Goal: Find contact information: Find contact information

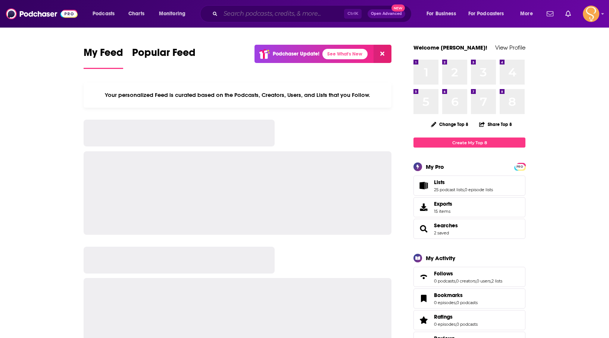
click at [289, 15] on input "Search podcasts, credits, & more..." at bounding box center [283, 14] width 124 height 12
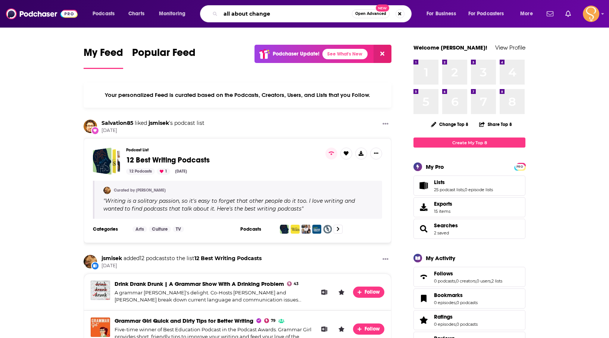
type input "all about change"
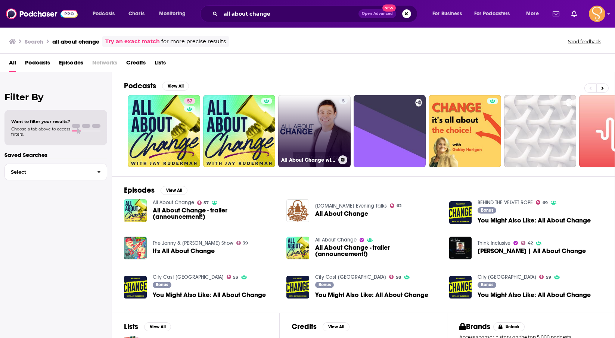
click at [309, 118] on link "5 All About Change with [PERSON_NAME]" at bounding box center [314, 131] width 72 height 72
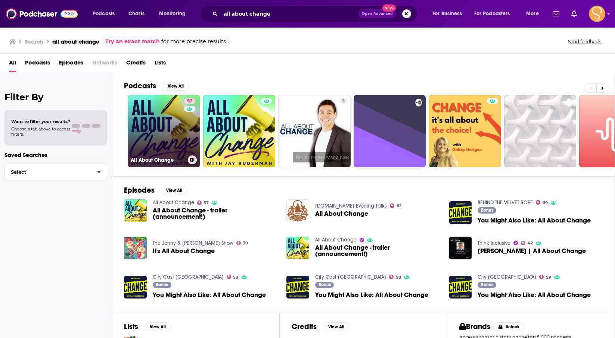
click at [177, 131] on link "57 All About Change" at bounding box center [164, 131] width 72 height 72
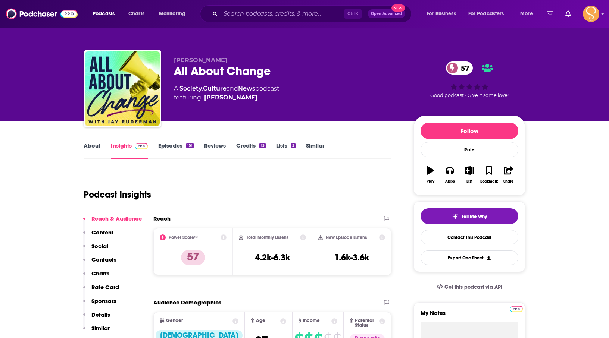
click at [90, 150] on link "About" at bounding box center [92, 150] width 17 height 17
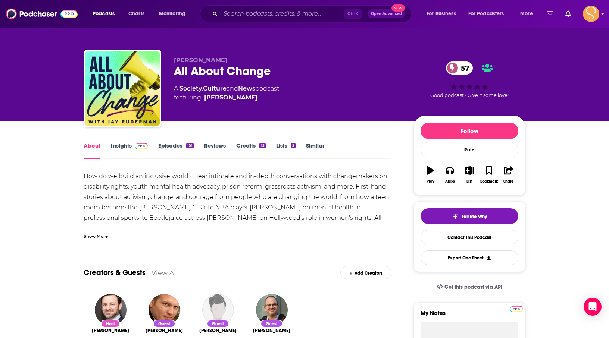
click at [113, 144] on link "Insights" at bounding box center [129, 150] width 37 height 17
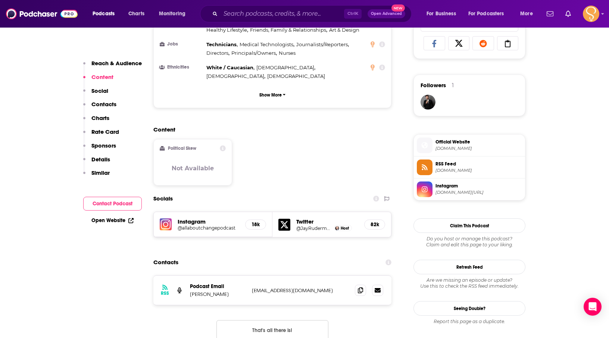
scroll to position [522, 0]
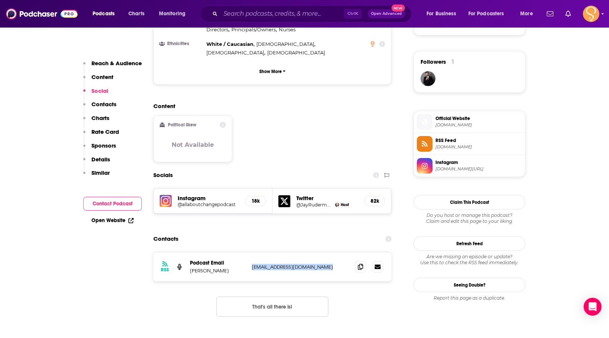
drag, startPoint x: 252, startPoint y: 220, endPoint x: 353, endPoint y: 228, distance: 100.7
click at [353, 253] on div "RSS Podcast Email [PERSON_NAME] [EMAIL_ADDRESS][DOMAIN_NAME] [EMAIL_ADDRESS][DO…" at bounding box center [272, 267] width 238 height 29
click at [363, 261] on span at bounding box center [360, 266] width 11 height 11
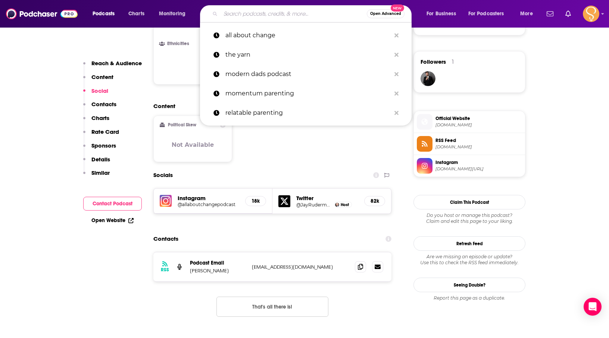
click at [258, 12] on input "Search podcasts, credits, & more..." at bounding box center [294, 14] width 146 height 12
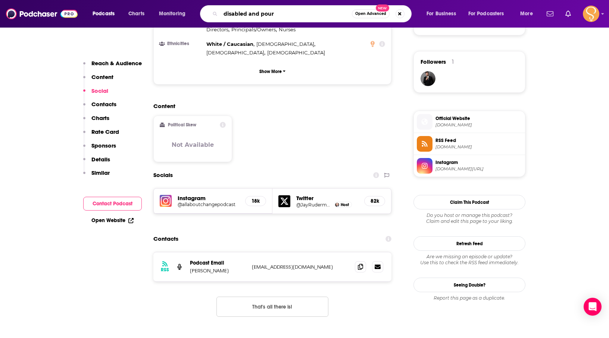
type input "disabled and pourd"
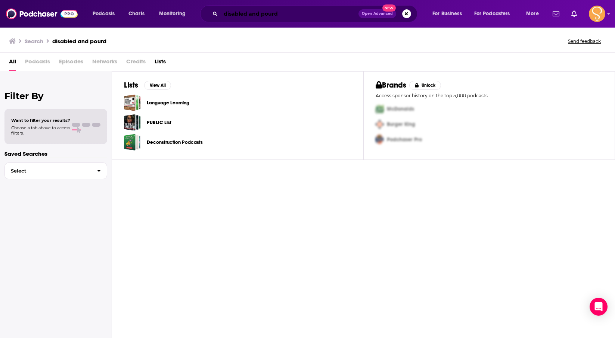
click at [290, 15] on input "disabled and pourd" at bounding box center [290, 14] width 138 height 12
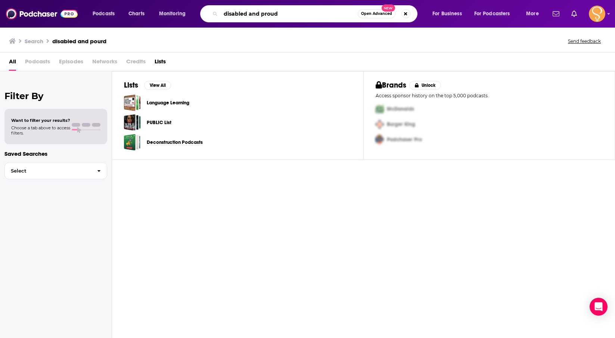
type input "disabled and proud"
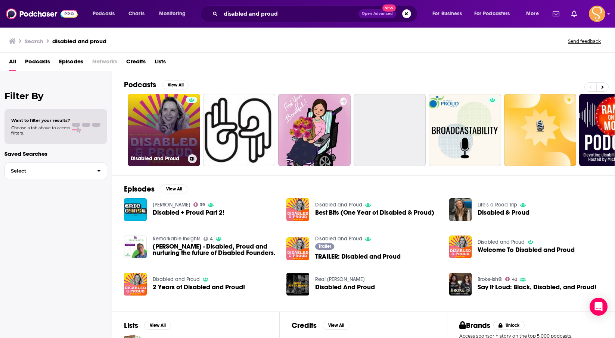
click at [177, 125] on link "Disabled and Proud" at bounding box center [164, 130] width 72 height 72
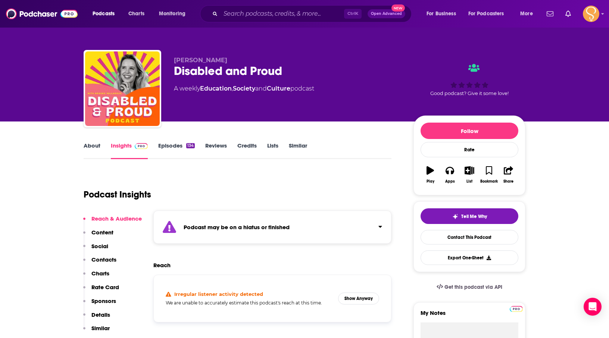
click at [175, 149] on link "Episodes 134" at bounding box center [176, 150] width 37 height 17
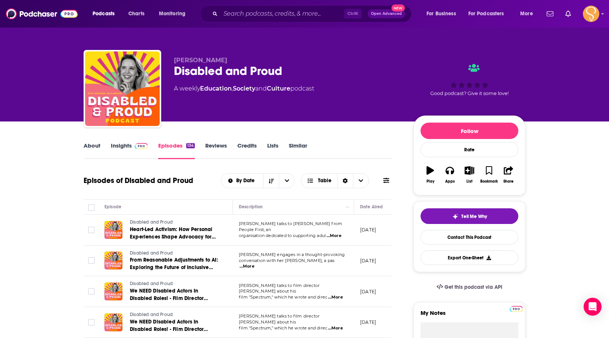
click at [124, 146] on link "Insights" at bounding box center [129, 150] width 37 height 17
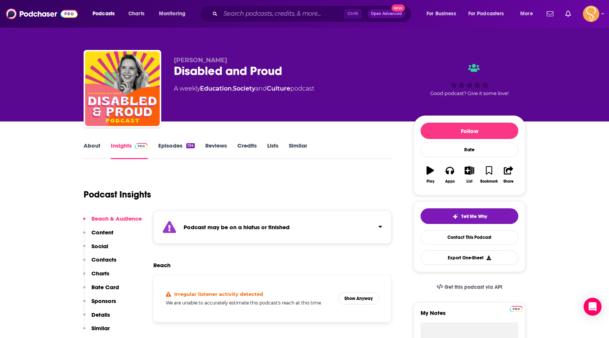
scroll to position [75, 0]
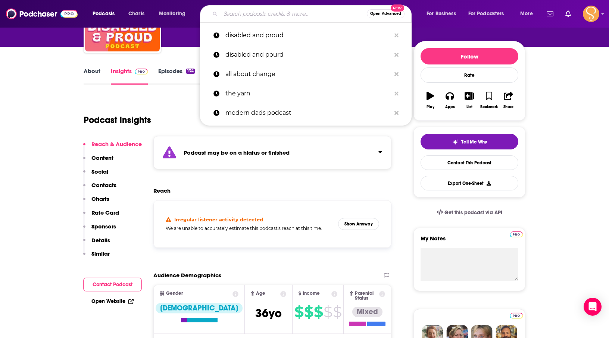
click at [279, 13] on input "Search podcasts, credits, & more..." at bounding box center [294, 14] width 146 height 12
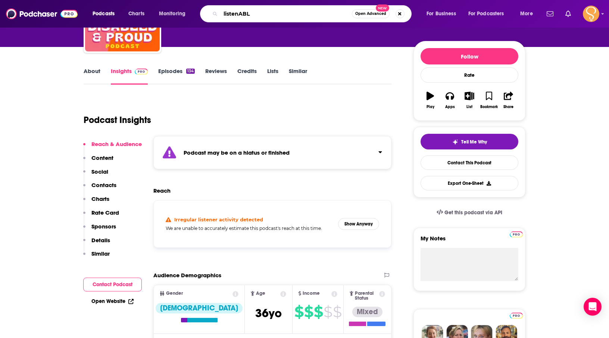
type input "listenABLE"
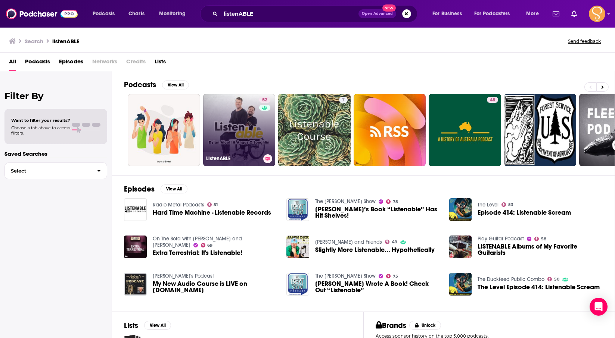
click at [229, 110] on link "52 ListenABLE" at bounding box center [239, 130] width 72 height 72
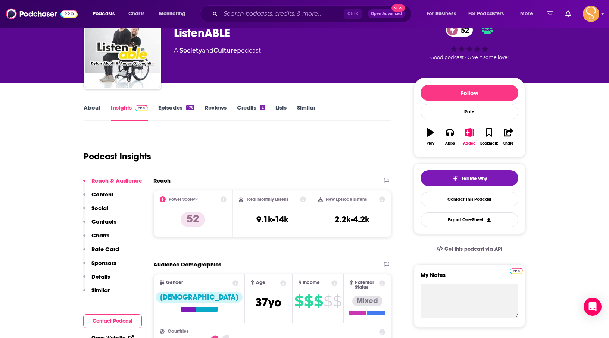
scroll to position [37, 0]
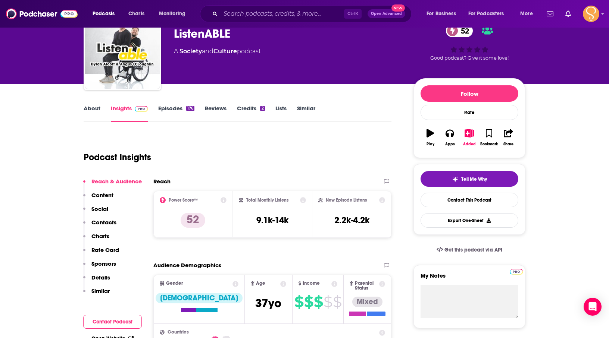
click at [89, 109] on link "About" at bounding box center [92, 113] width 17 height 17
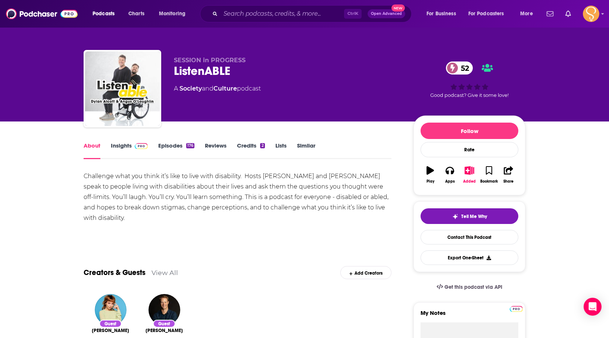
click at [127, 145] on link "Insights" at bounding box center [129, 150] width 37 height 17
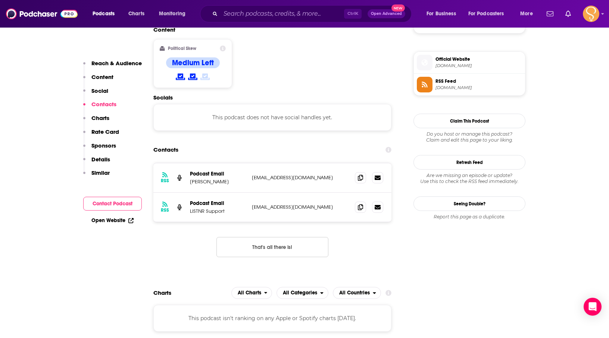
scroll to position [597, 0]
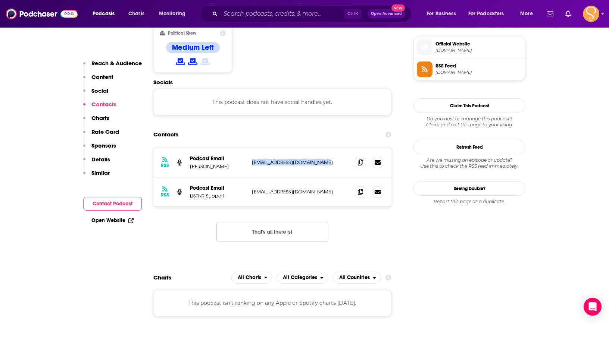
drag, startPoint x: 329, startPoint y: 134, endPoint x: 253, endPoint y: 130, distance: 76.2
click at [253, 159] on p "[EMAIL_ADDRESS][DOMAIN_NAME]" at bounding box center [300, 162] width 97 height 6
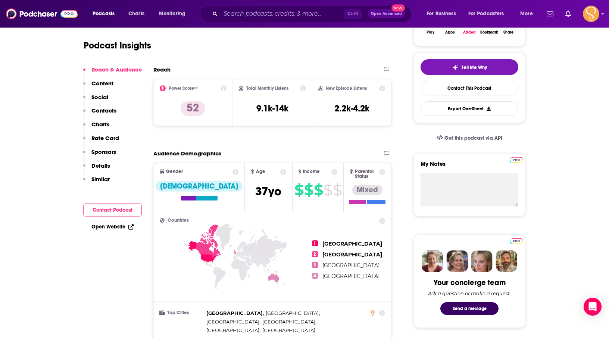
scroll to position [112, 0]
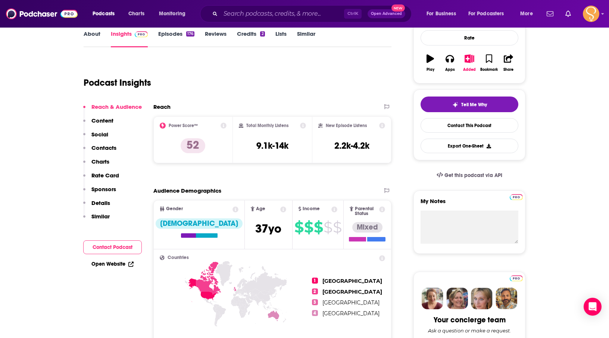
click at [89, 35] on link "About" at bounding box center [92, 38] width 17 height 17
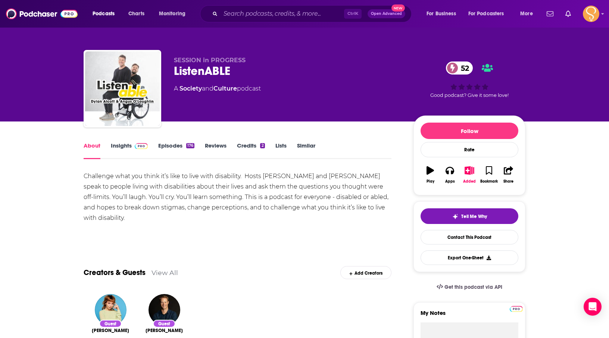
click at [119, 144] on link "Insights" at bounding box center [129, 150] width 37 height 17
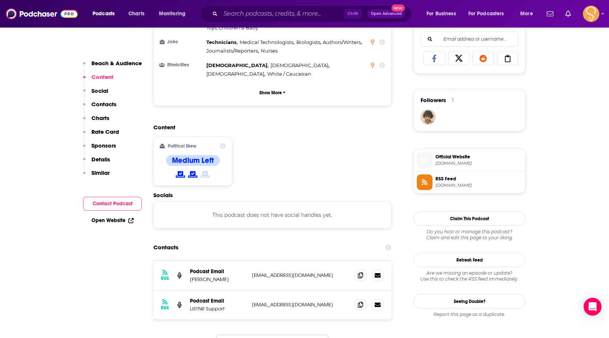
scroll to position [560, 0]
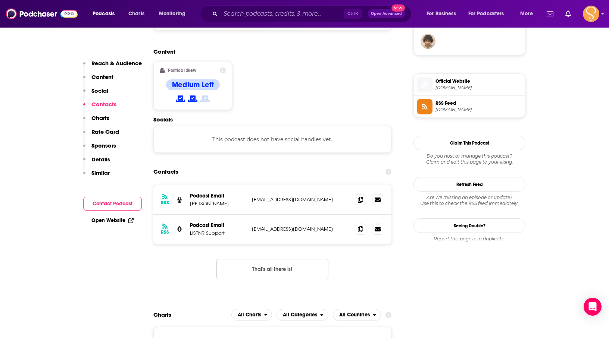
drag, startPoint x: 334, startPoint y: 172, endPoint x: 241, endPoint y: 172, distance: 93.3
click at [0, 0] on div "Podcast Email [PERSON_NAME] [PERSON_NAME][EMAIL_ADDRESS][DOMAIN_NAME] [EMAIL_AD…" at bounding box center [0, 0] width 0 height 0
copy div "[EMAIL_ADDRESS][DOMAIN_NAME]"
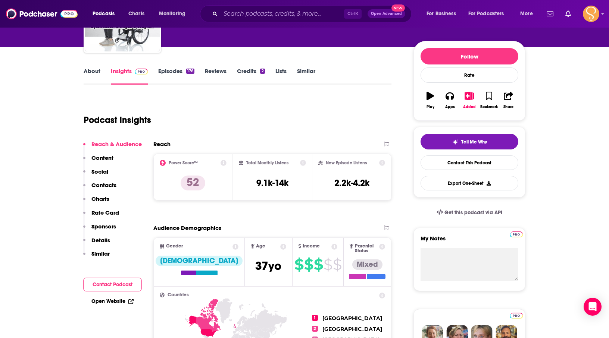
scroll to position [0, 0]
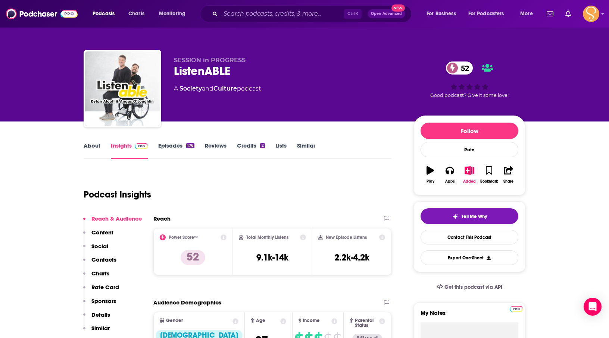
click at [91, 143] on link "About" at bounding box center [92, 150] width 17 height 17
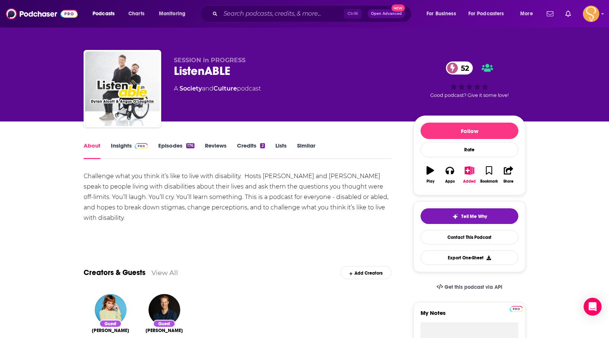
click at [168, 149] on link "Episodes 176" at bounding box center [176, 150] width 36 height 17
